Goal: Transaction & Acquisition: Purchase product/service

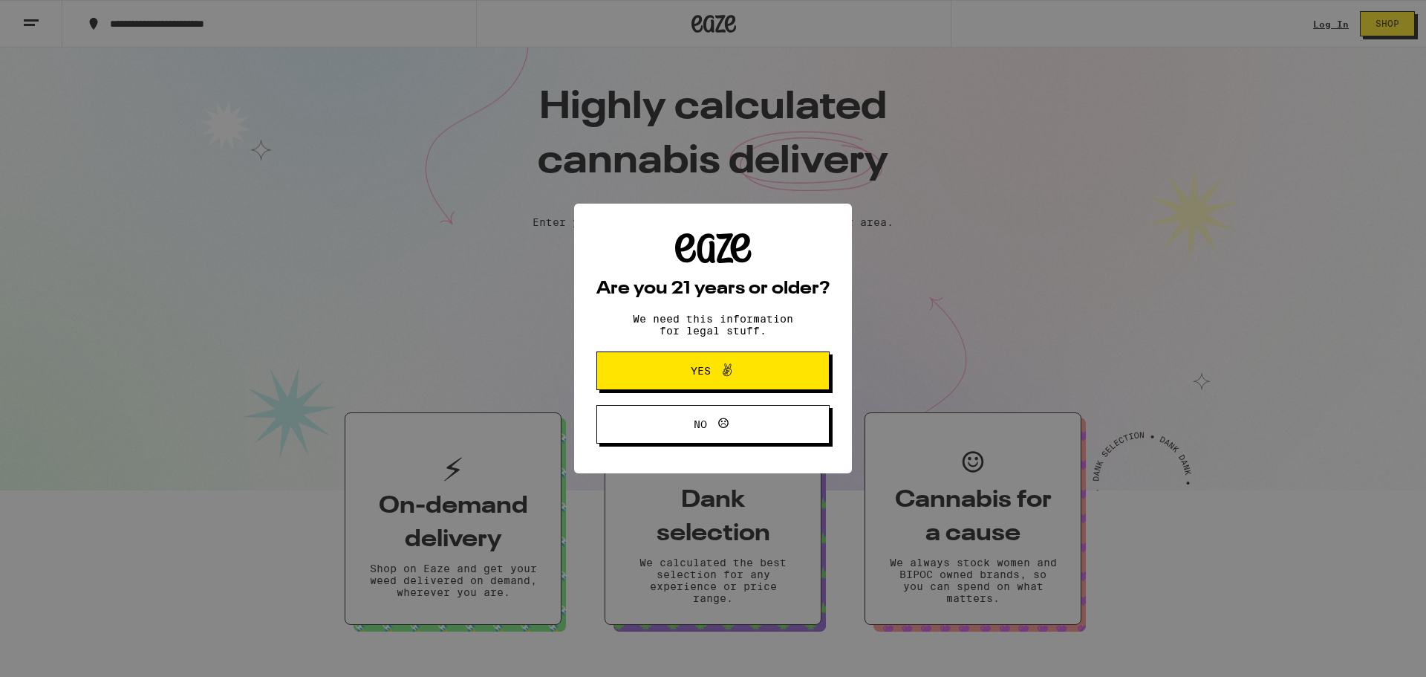
click at [743, 373] on span "Yes" at bounding box center [713, 370] width 113 height 19
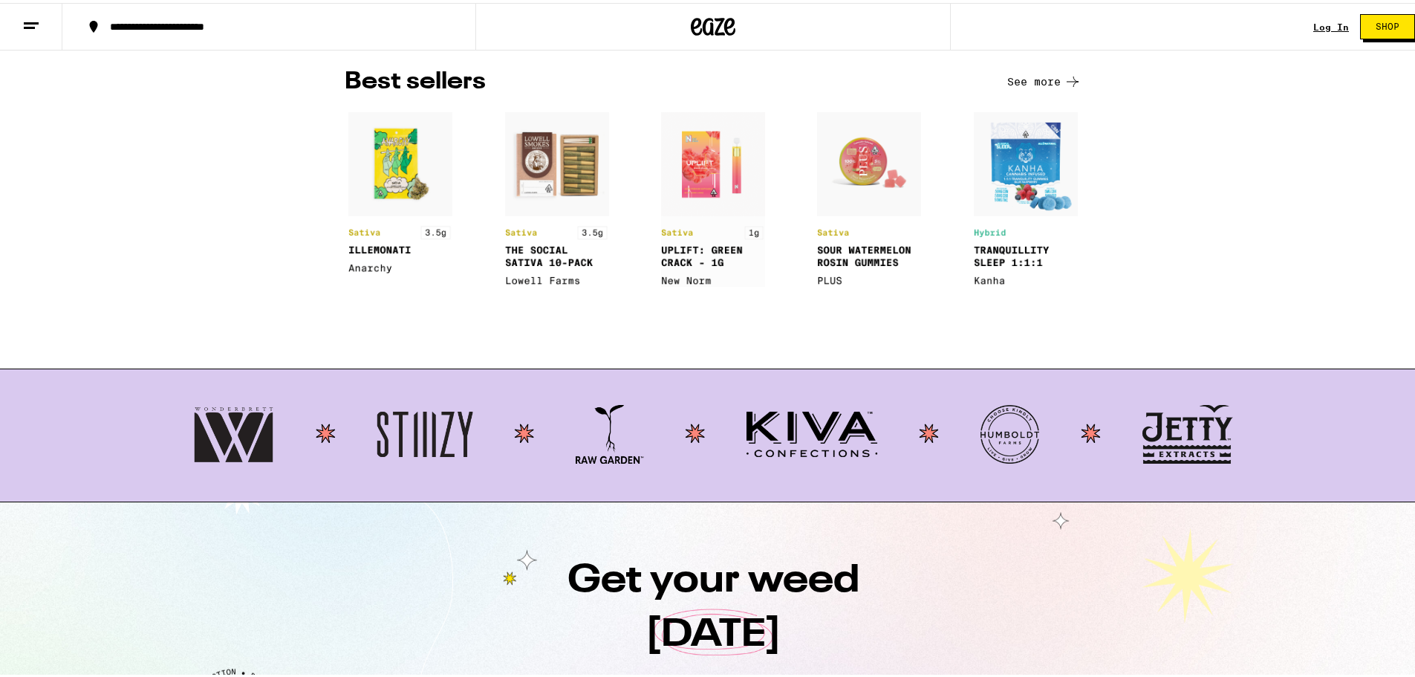
scroll to position [1114, 0]
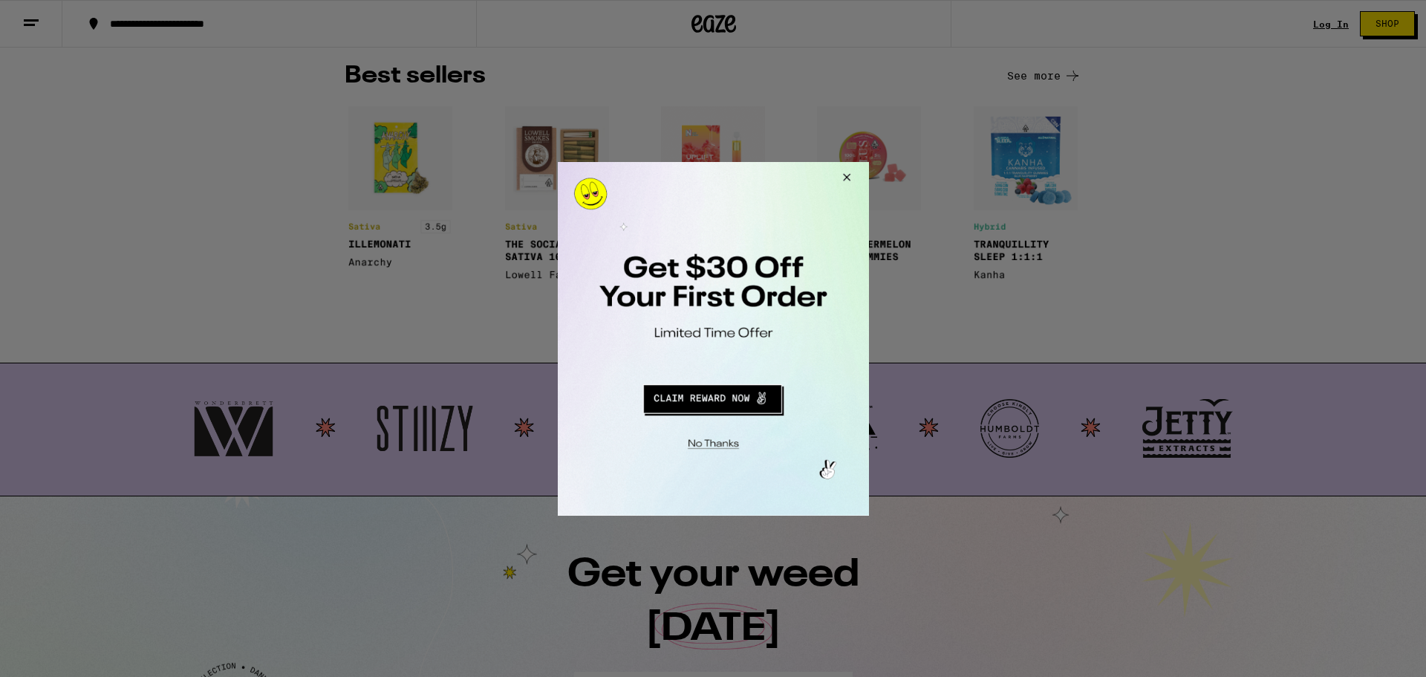
click at [843, 175] on button "Close Modal" at bounding box center [844, 179] width 40 height 36
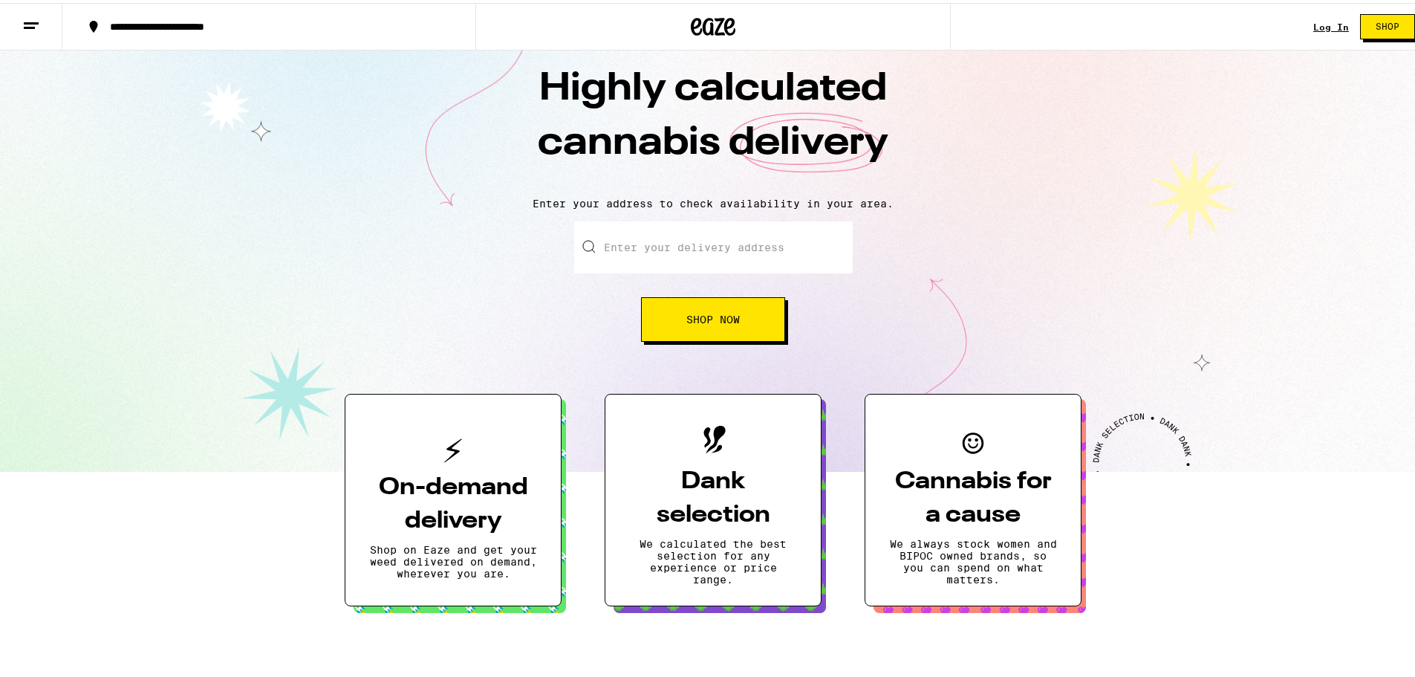
scroll to position [0, 0]
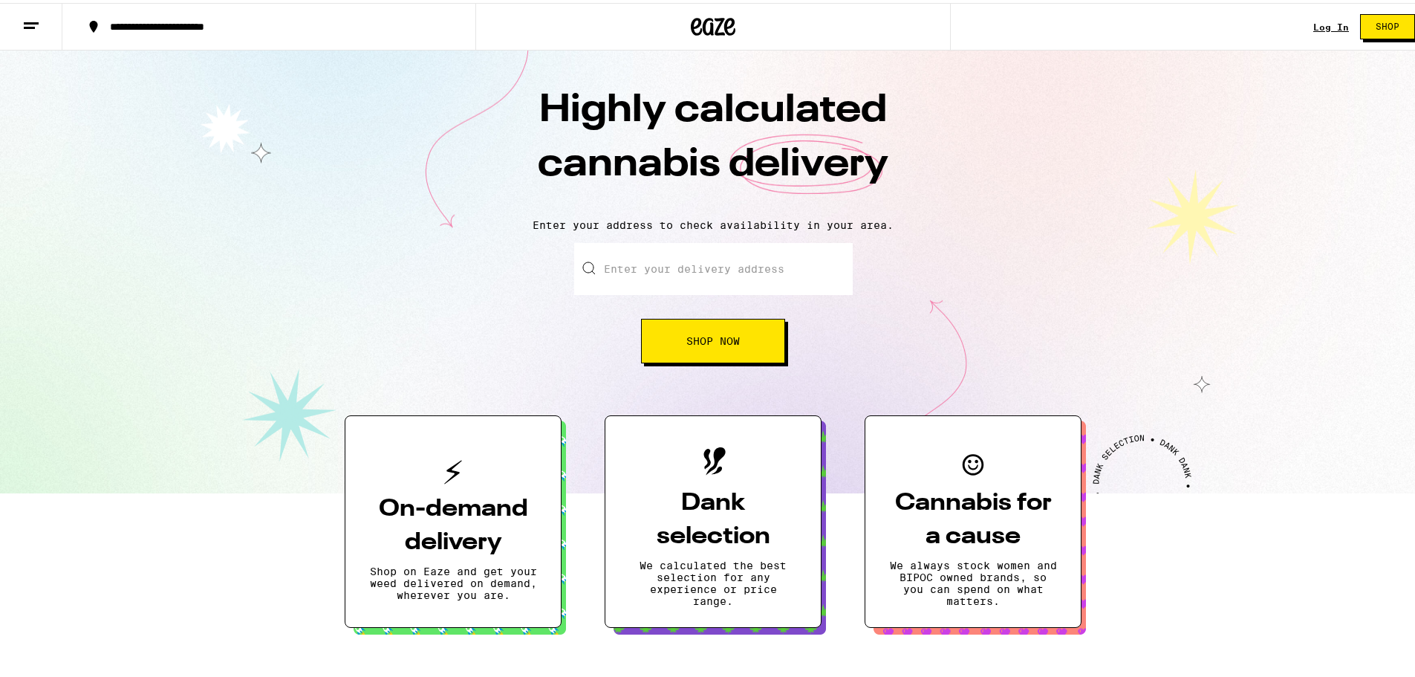
click at [298, 23] on div "**********" at bounding box center [276, 24] width 348 height 10
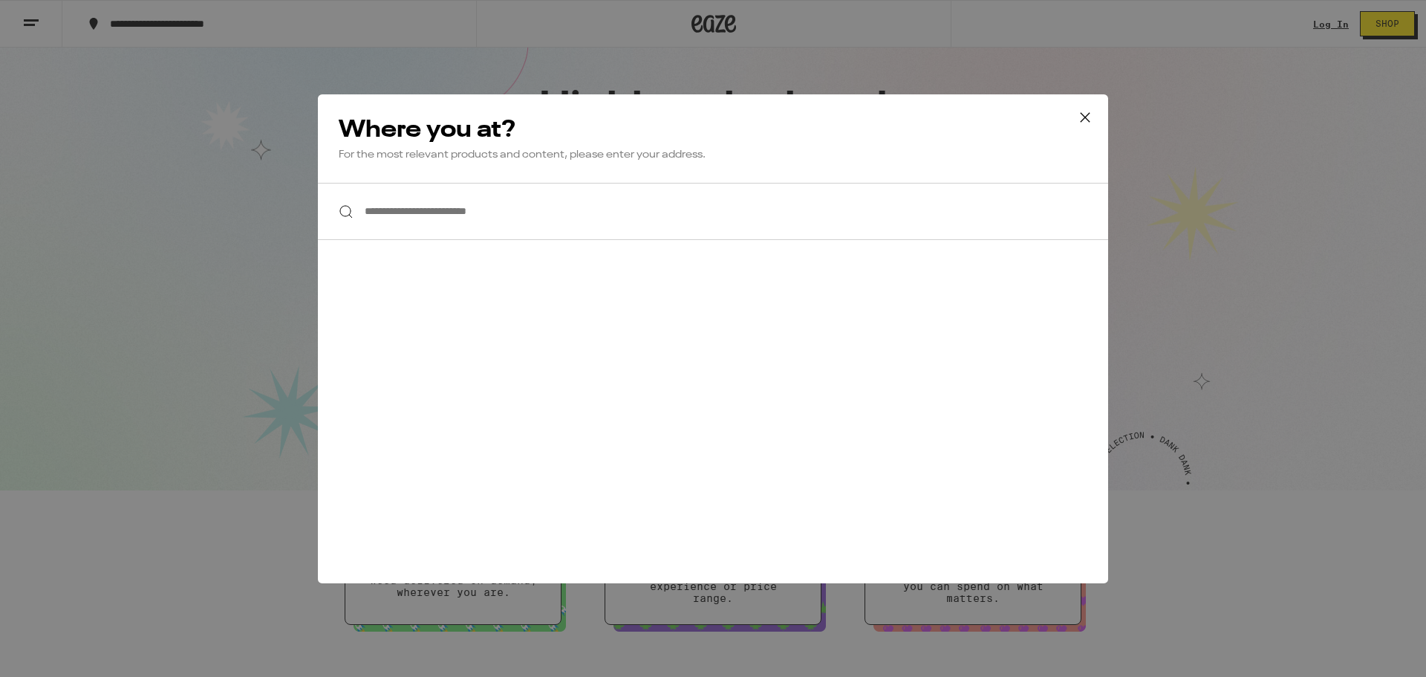
click at [1085, 118] on icon at bounding box center [1085, 117] width 22 height 22
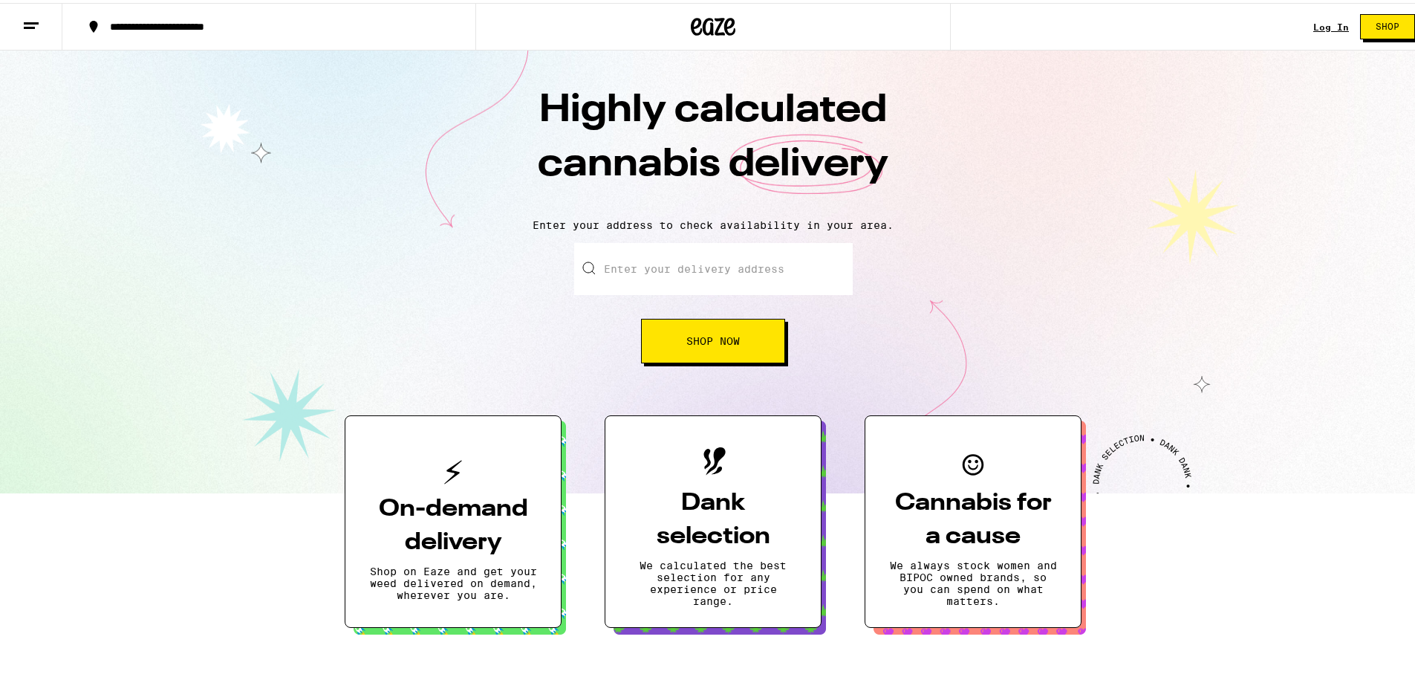
click at [1375, 13] on button "Shop" at bounding box center [1387, 23] width 55 height 25
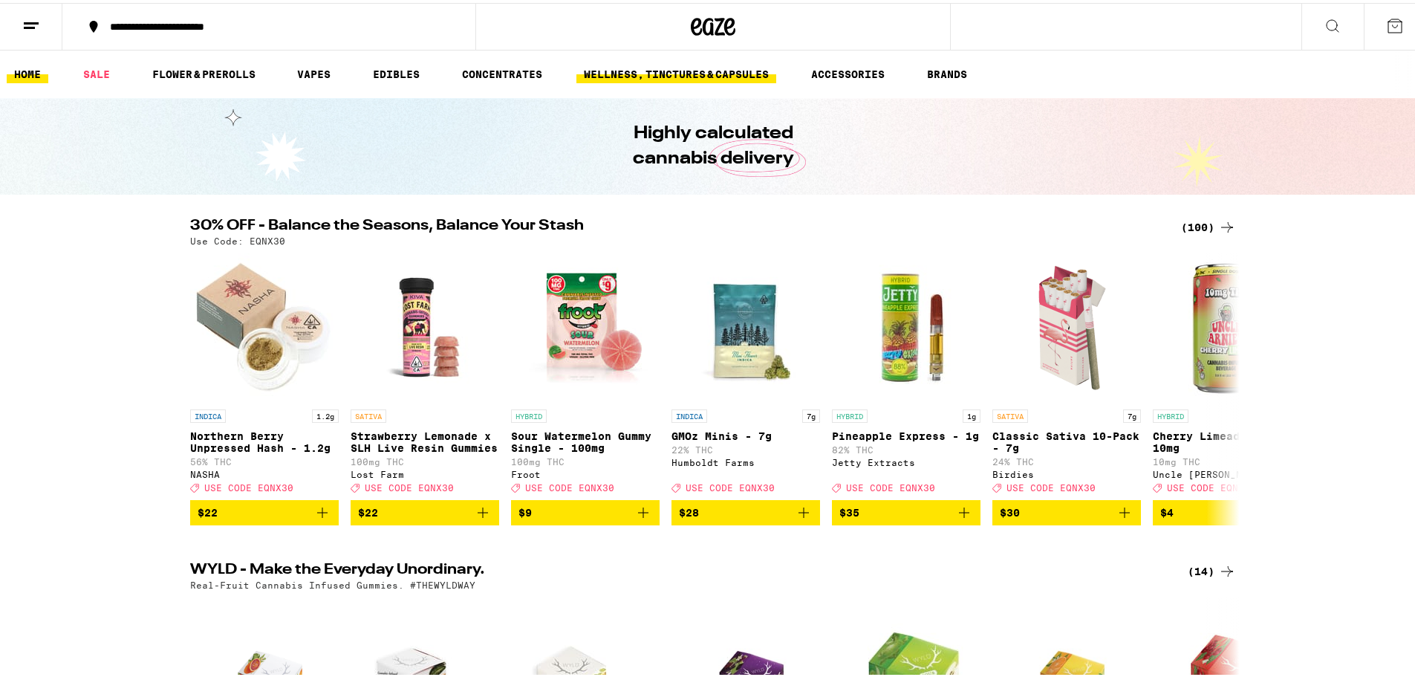
click at [631, 73] on link "WELLNESS, TINCTURES & CAPSULES" at bounding box center [676, 71] width 200 height 18
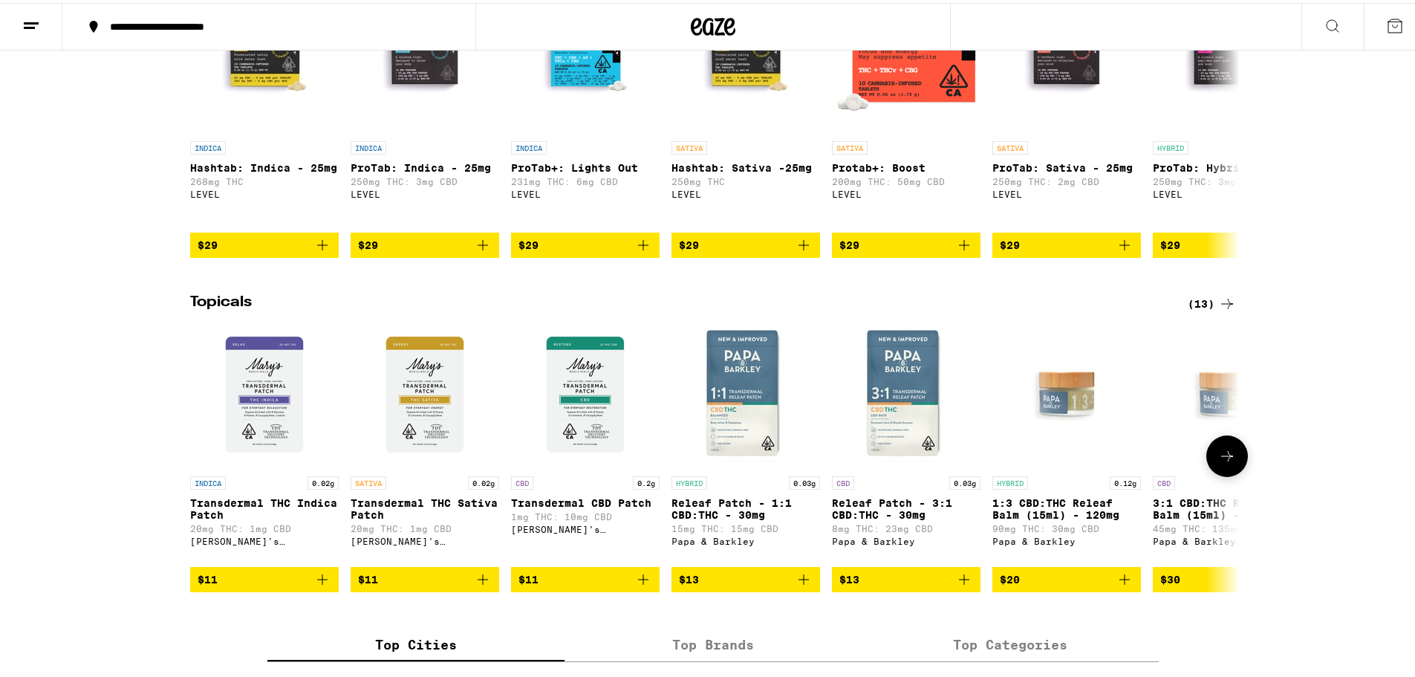
scroll to position [1188, 0]
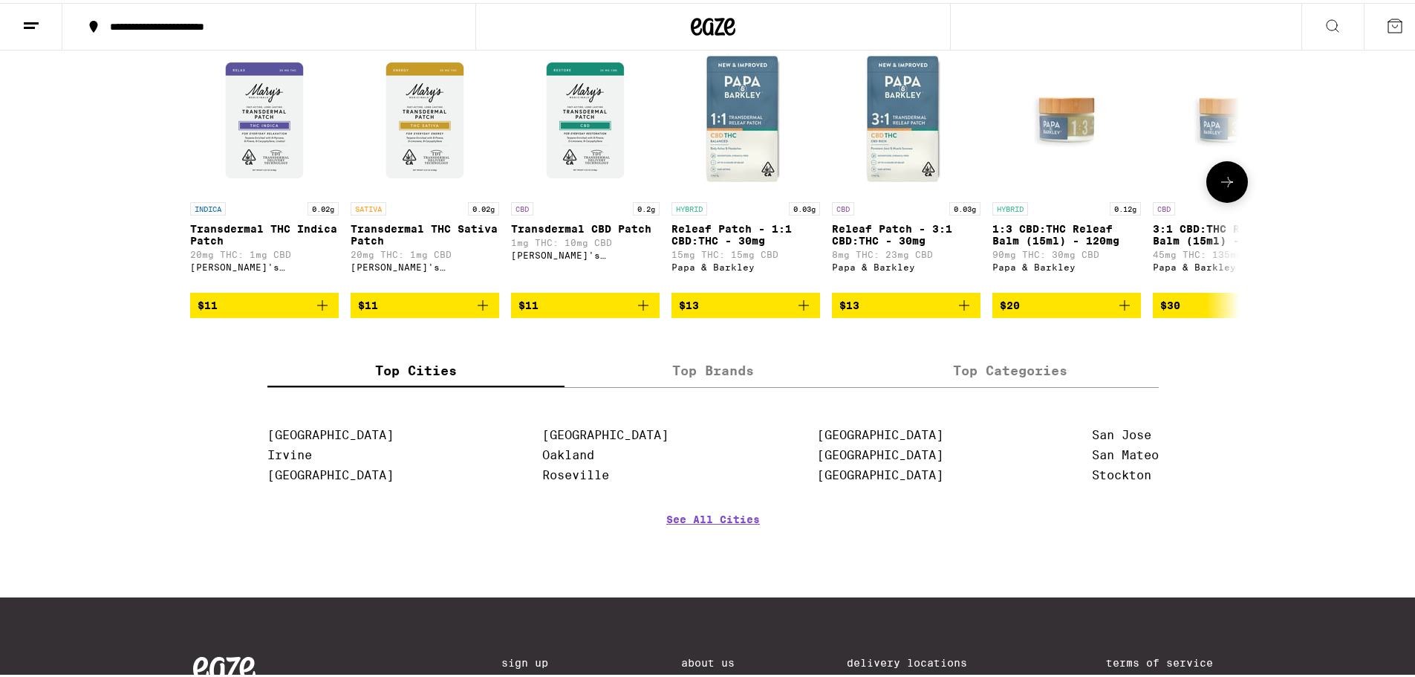
click at [1230, 188] on icon at bounding box center [1227, 179] width 18 height 18
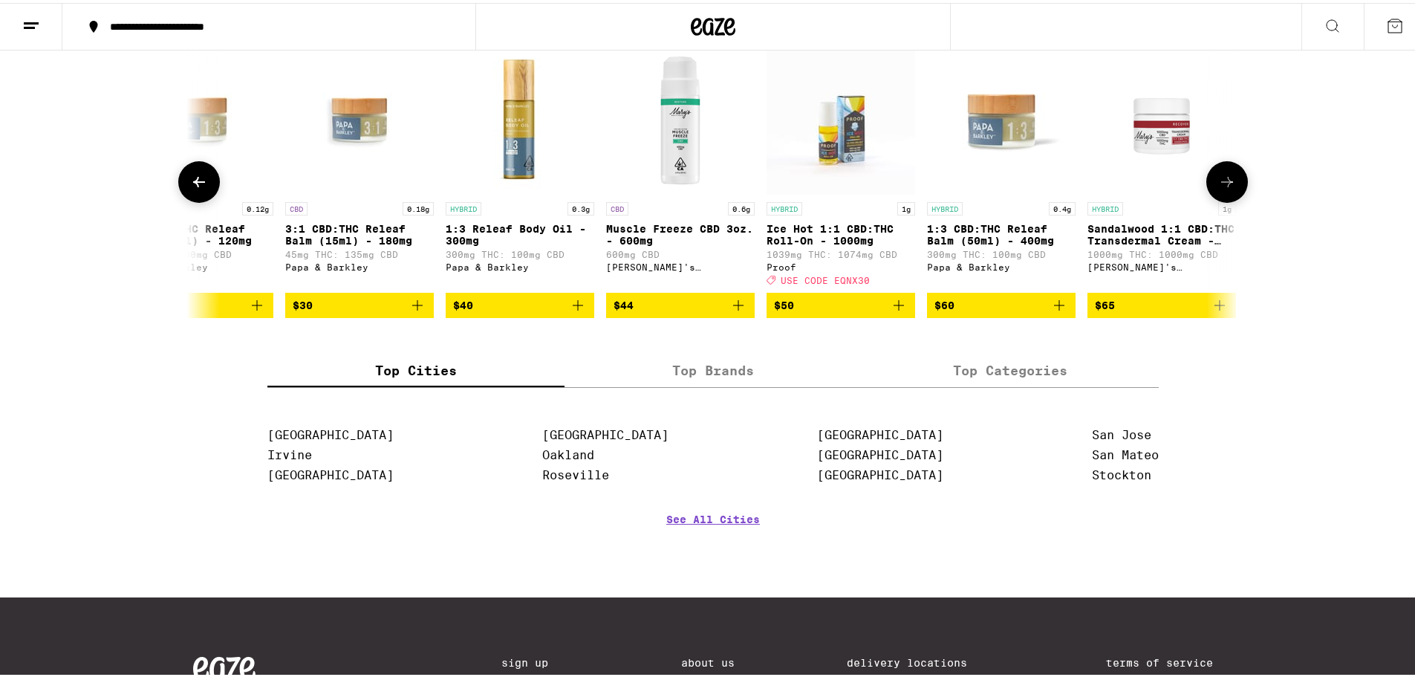
scroll to position [0, 884]
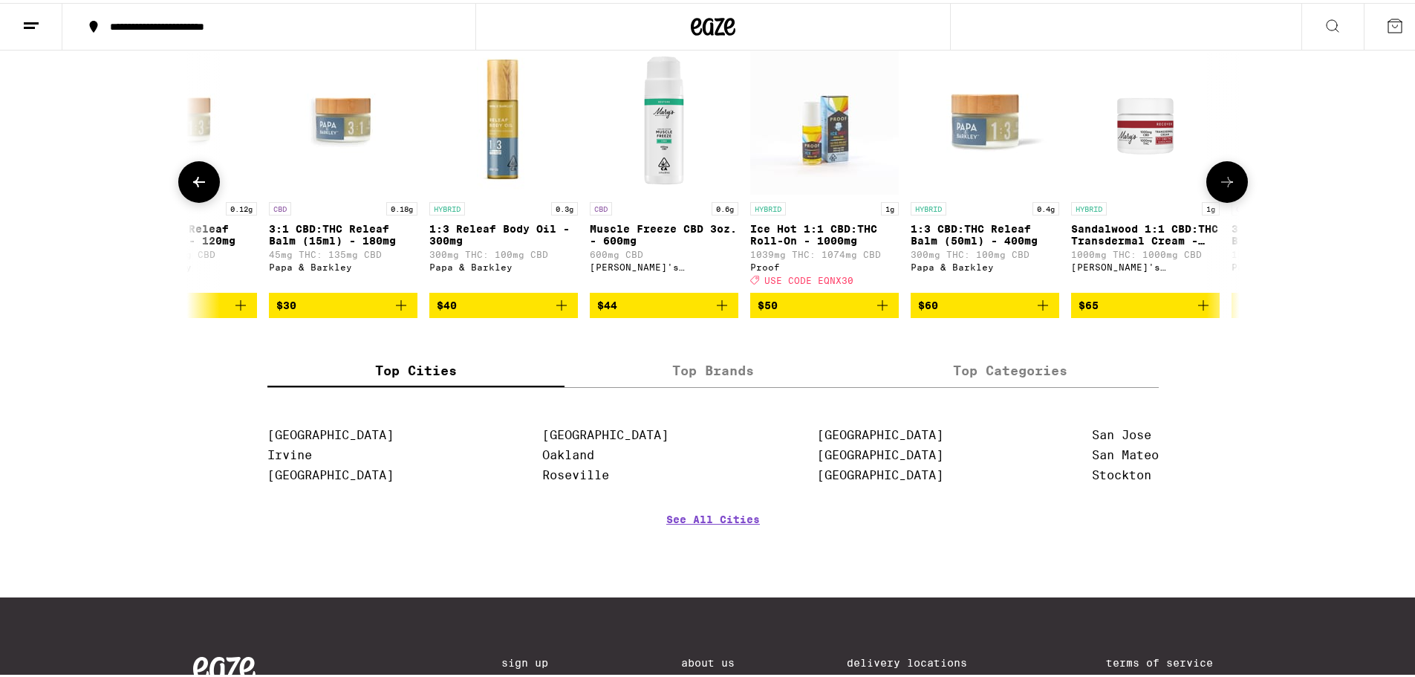
click at [1230, 188] on icon at bounding box center [1227, 179] width 18 height 18
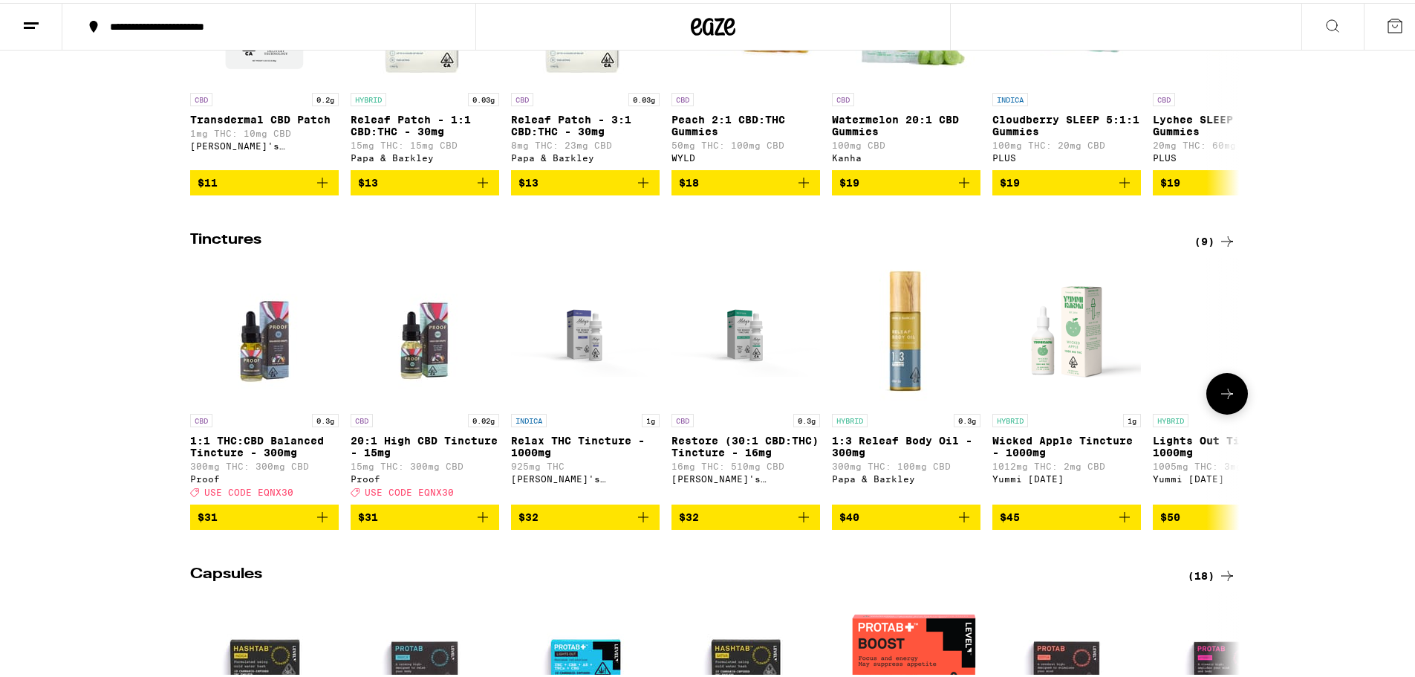
scroll to position [297, 0]
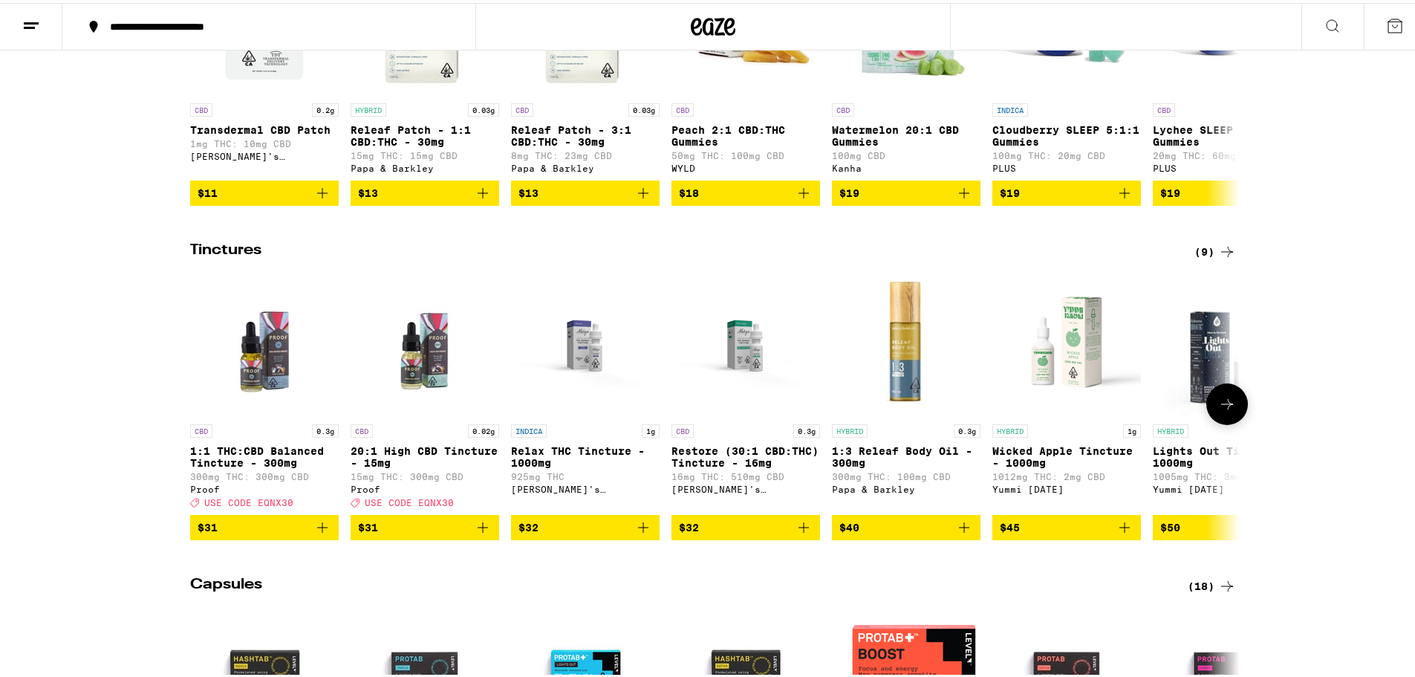
click at [1225, 410] on icon at bounding box center [1227, 401] width 18 height 18
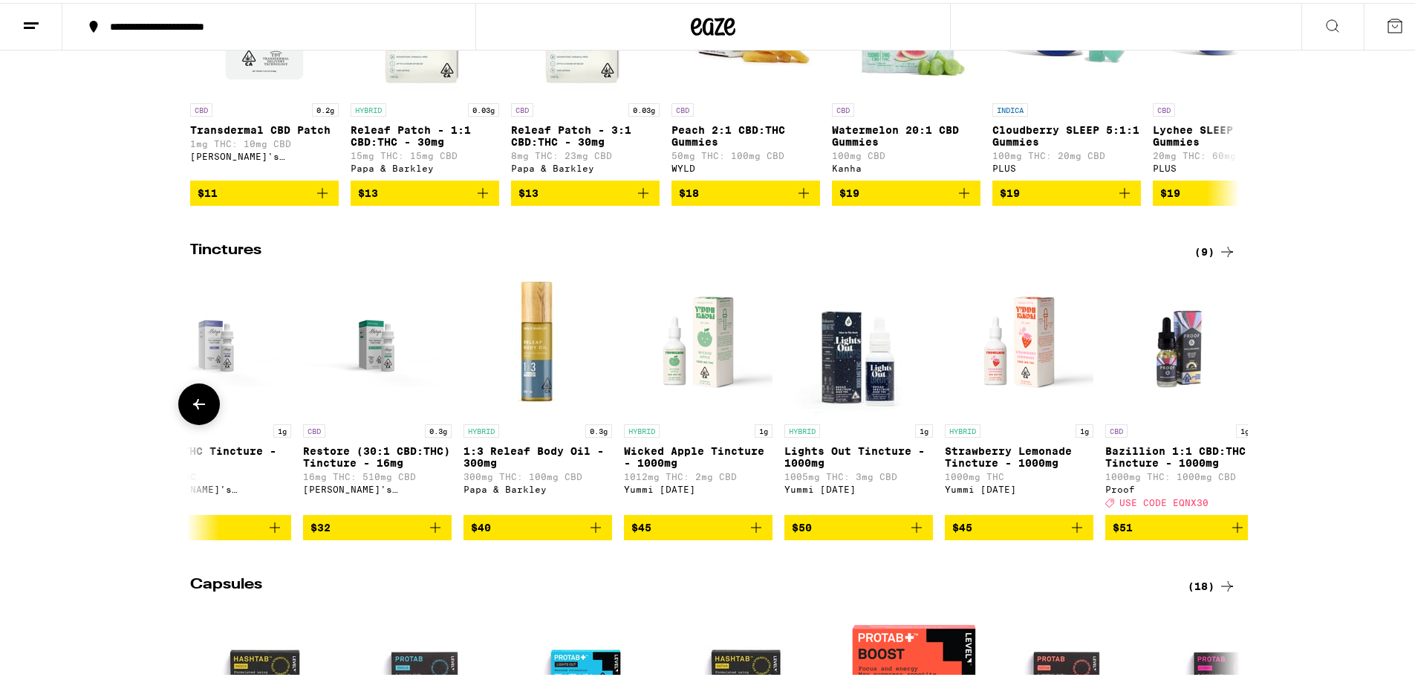
scroll to position [0, 398]
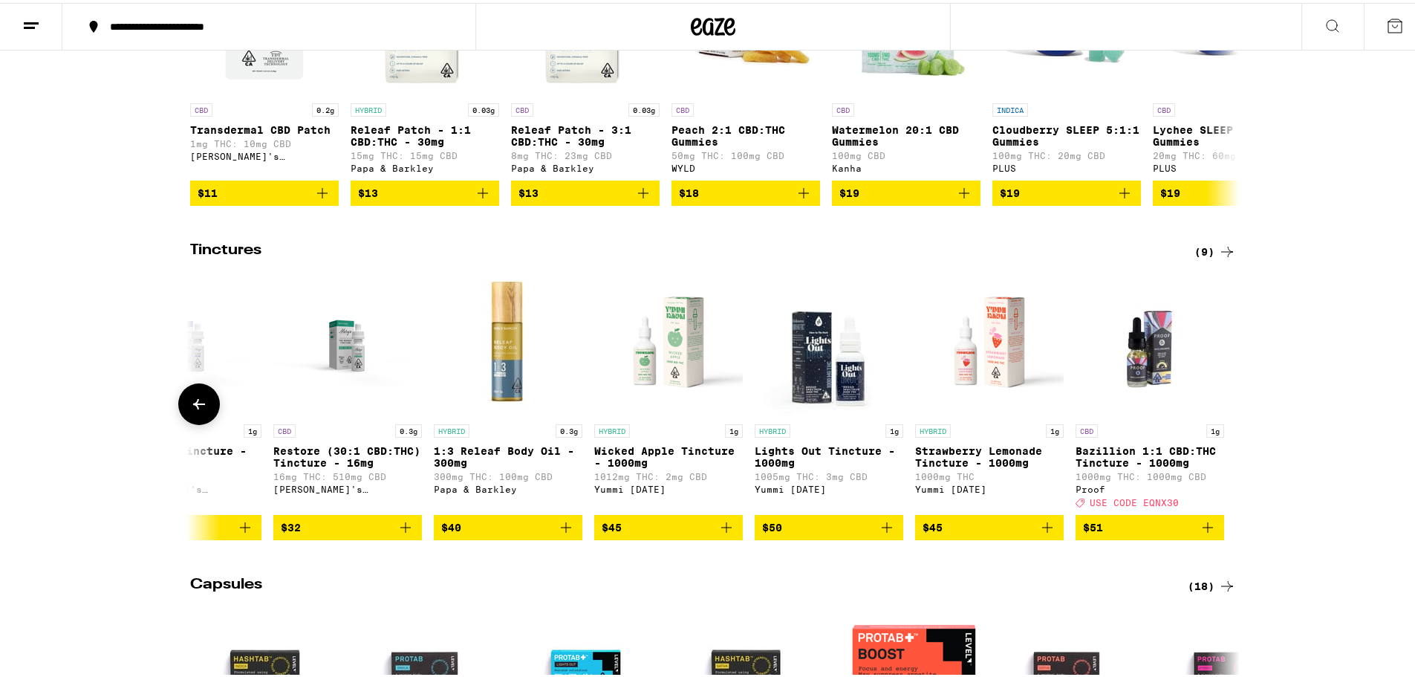
click at [1225, 415] on div at bounding box center [1227, 401] width 42 height 42
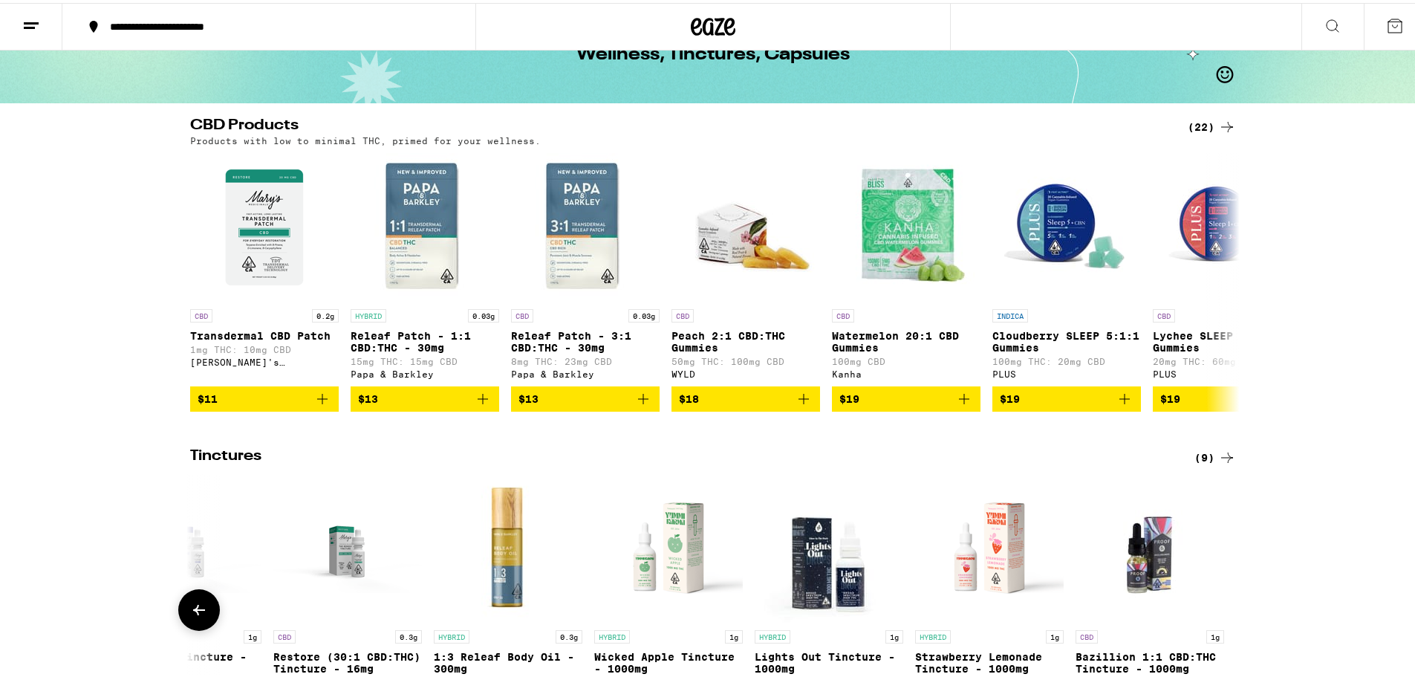
scroll to position [0, 0]
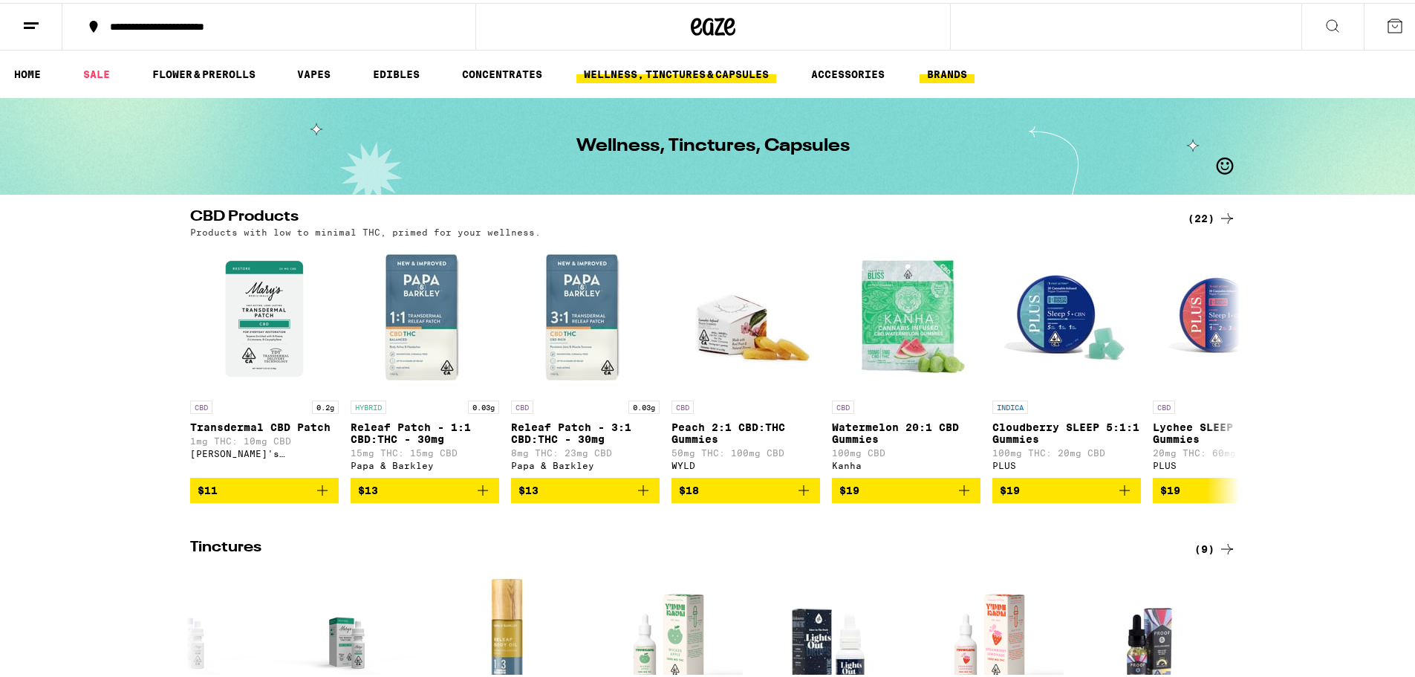
click at [964, 75] on link "BRANDS" at bounding box center [946, 71] width 55 height 18
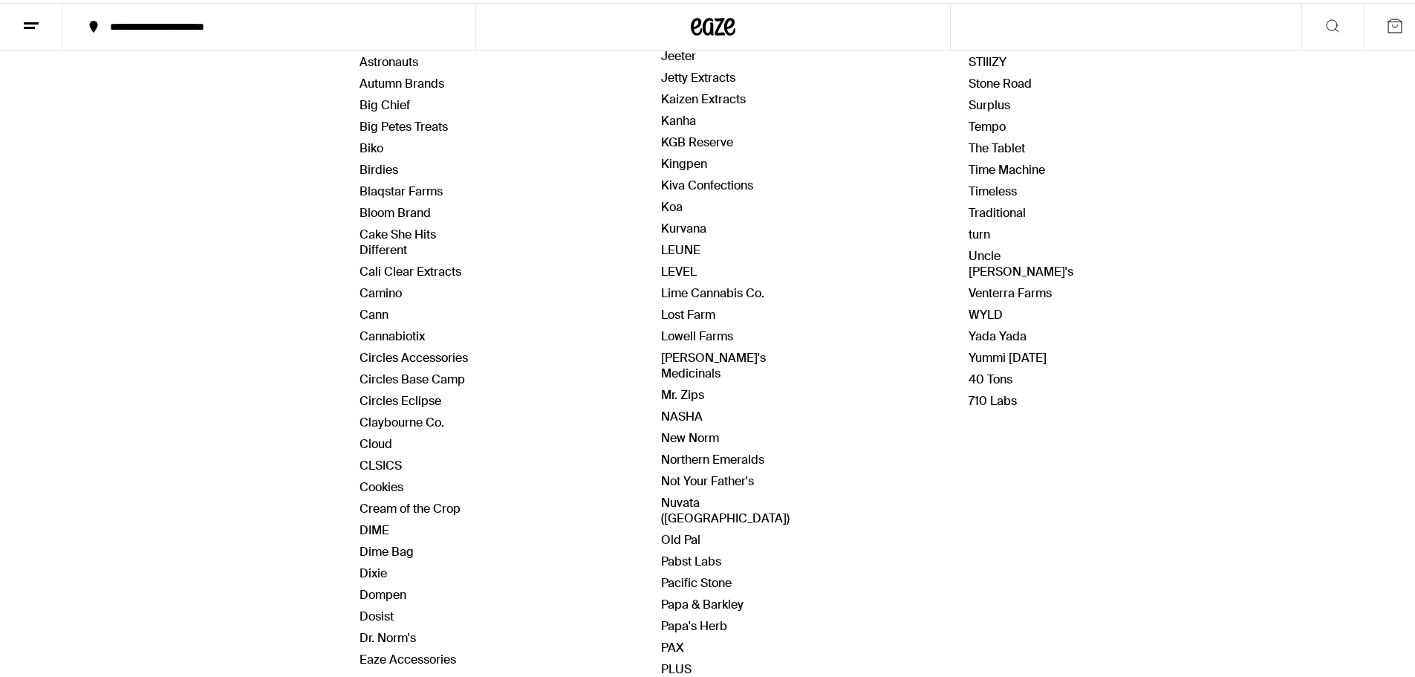
scroll to position [297, 0]
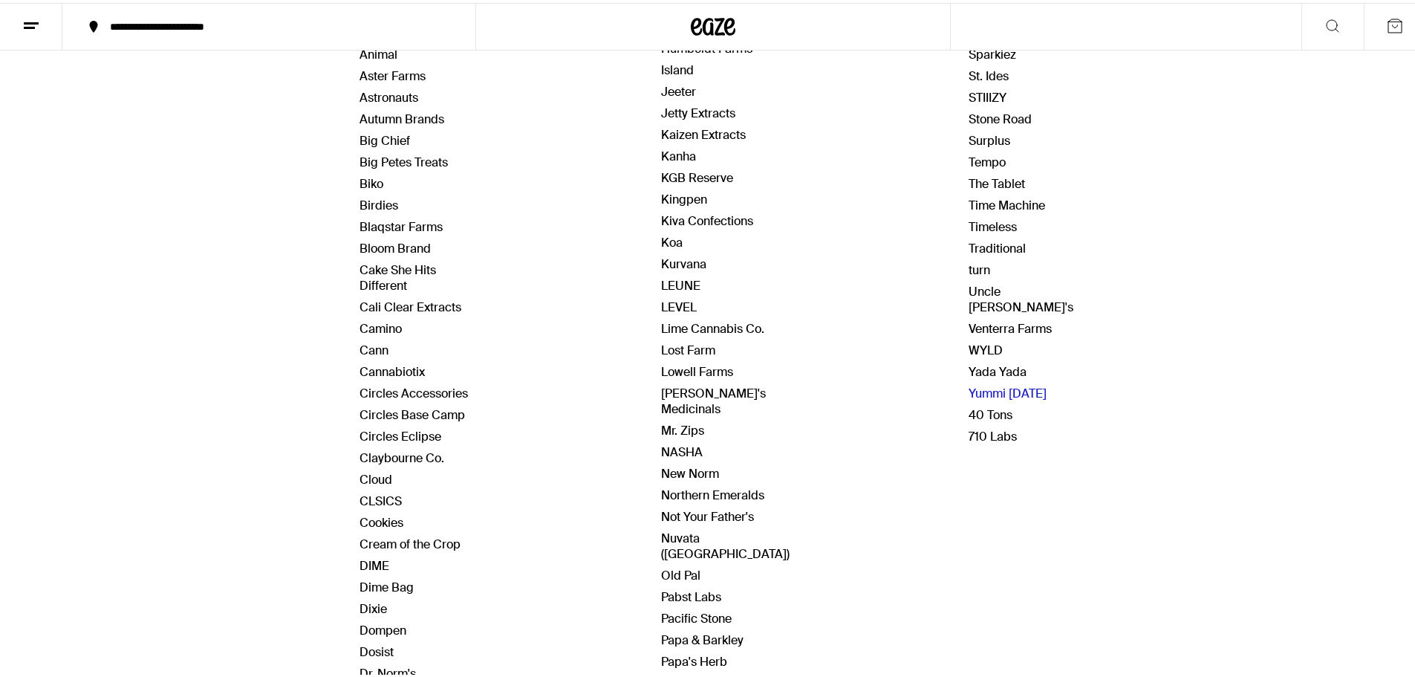
click at [968, 382] on link "Yummi [DATE]" at bounding box center [1007, 390] width 78 height 16
